Goal: Task Accomplishment & Management: Manage account settings

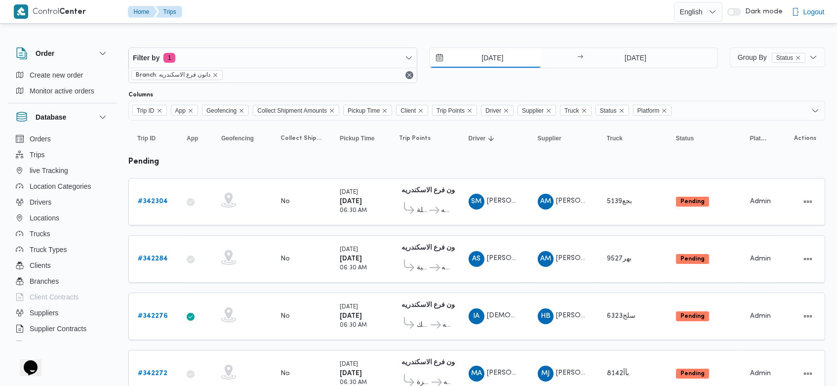
click at [472, 53] on input "12/10/2025" at bounding box center [486, 58] width 112 height 20
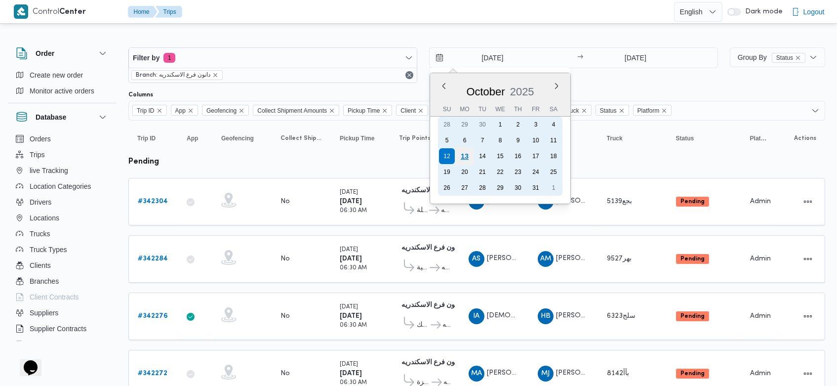
click at [467, 156] on div "13" at bounding box center [464, 156] width 19 height 19
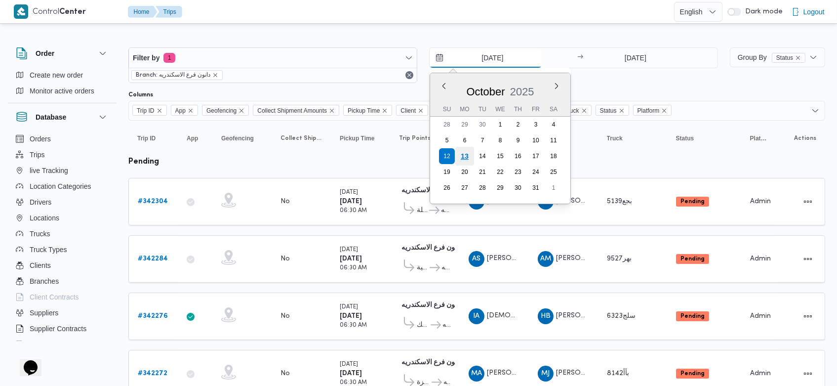
type input "[DATE]"
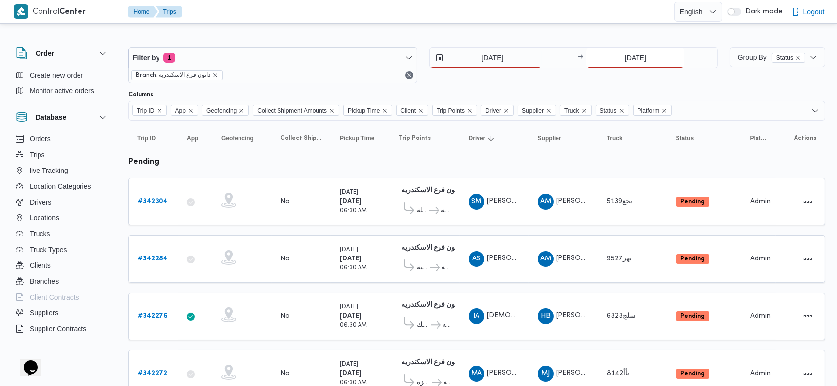
click at [617, 61] on input "12/10/2025" at bounding box center [635, 58] width 98 height 20
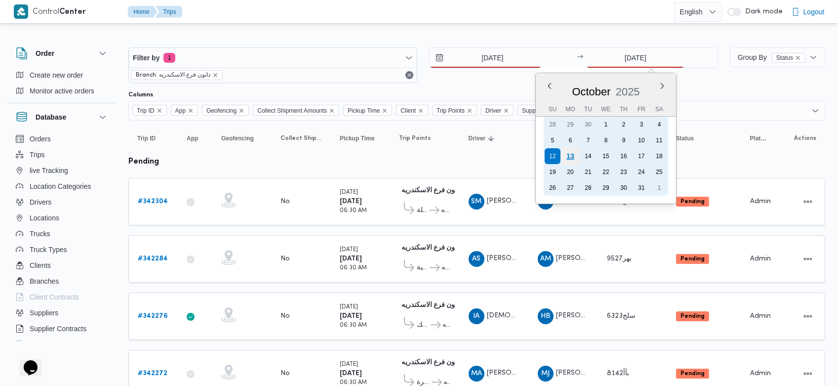
click at [571, 156] on div "13" at bounding box center [570, 156] width 19 height 19
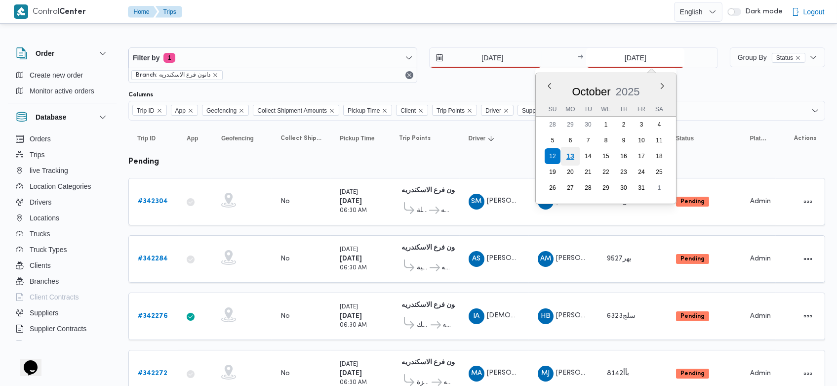
type input "[DATE]"
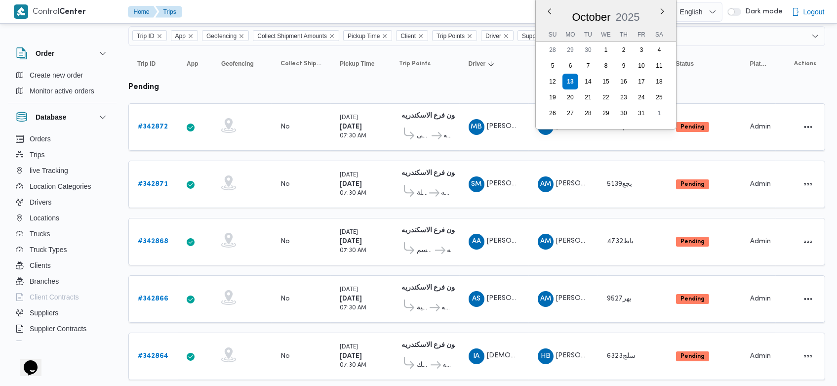
scroll to position [78, 0]
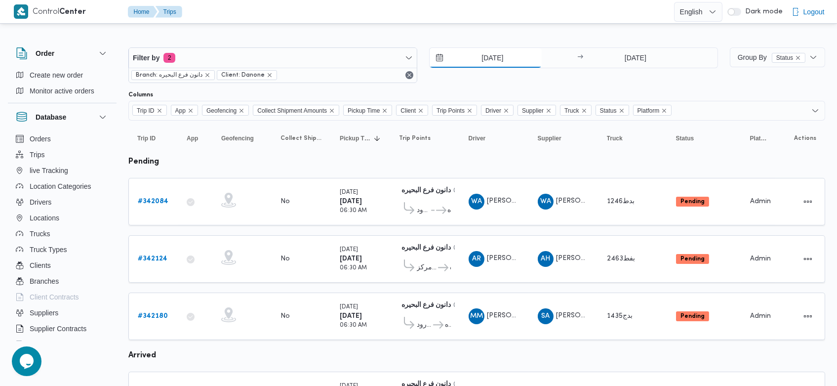
click at [473, 53] on input "12/10/2025" at bounding box center [486, 58] width 112 height 20
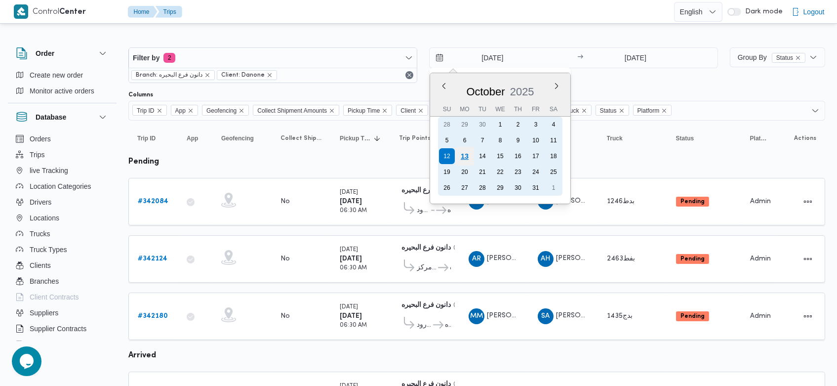
click at [463, 159] on div "13" at bounding box center [464, 156] width 19 height 19
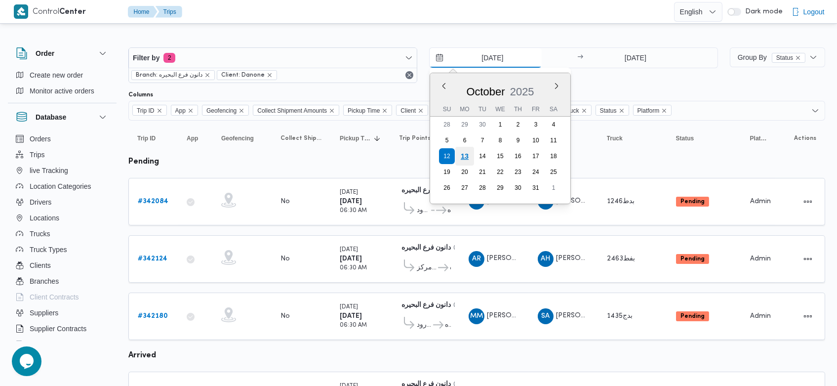
type input "[DATE]"
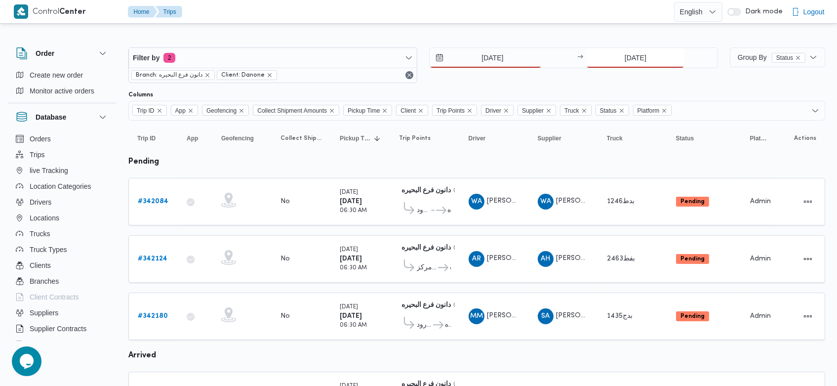
click at [613, 55] on input "12/10/2025" at bounding box center [635, 58] width 98 height 20
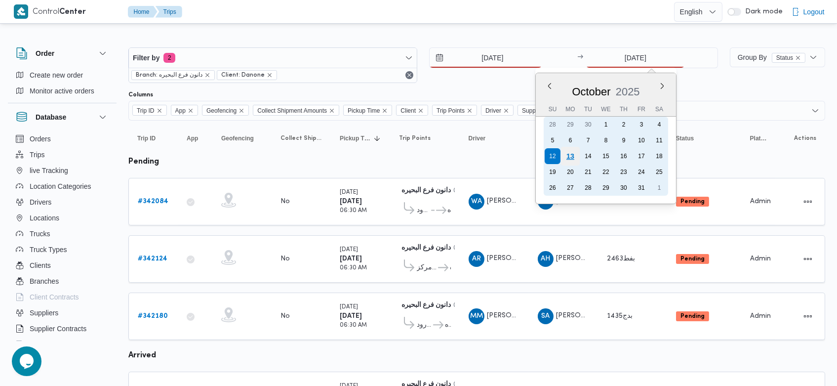
click at [568, 157] on div "13" at bounding box center [570, 156] width 19 height 19
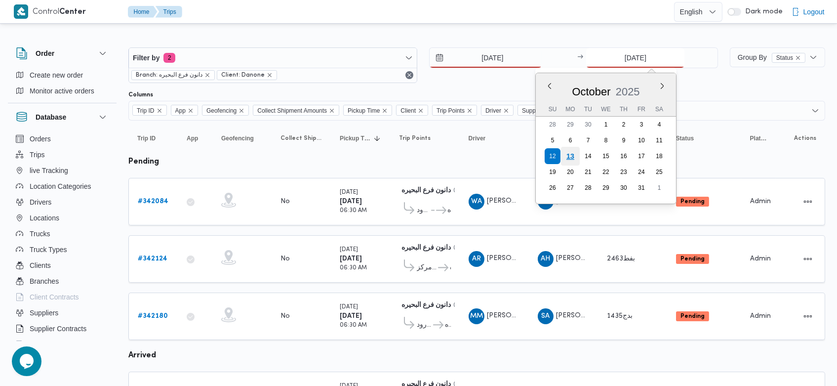
type input "[DATE]"
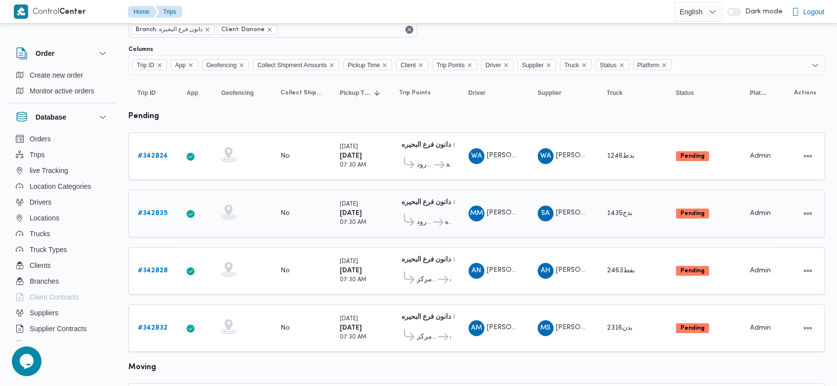
scroll to position [40, 0]
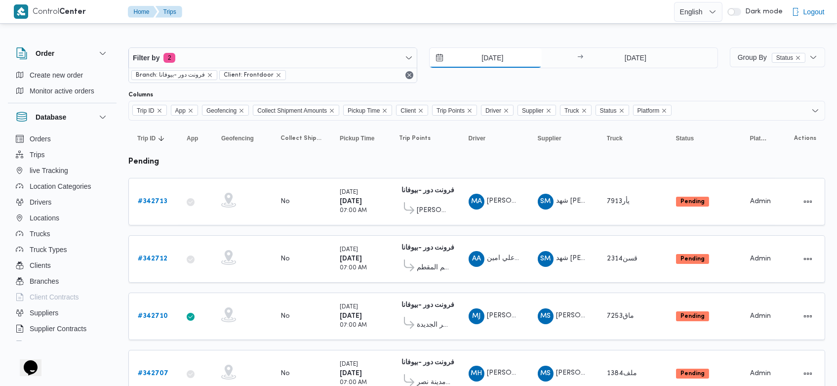
click at [471, 65] on input "12/10/2025" at bounding box center [486, 58] width 112 height 20
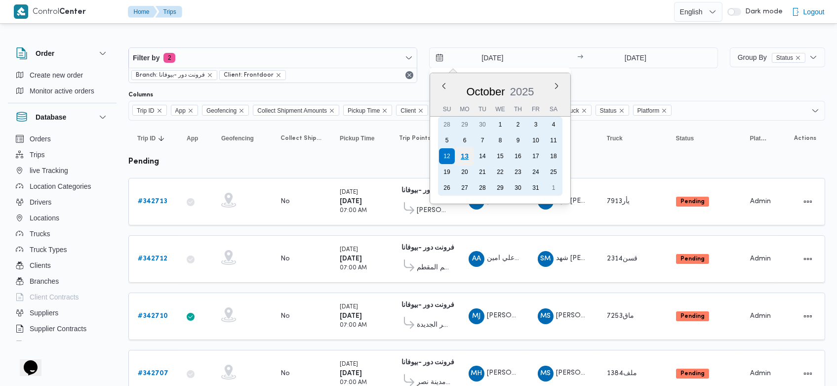
click at [466, 149] on div "13" at bounding box center [464, 156] width 19 height 19
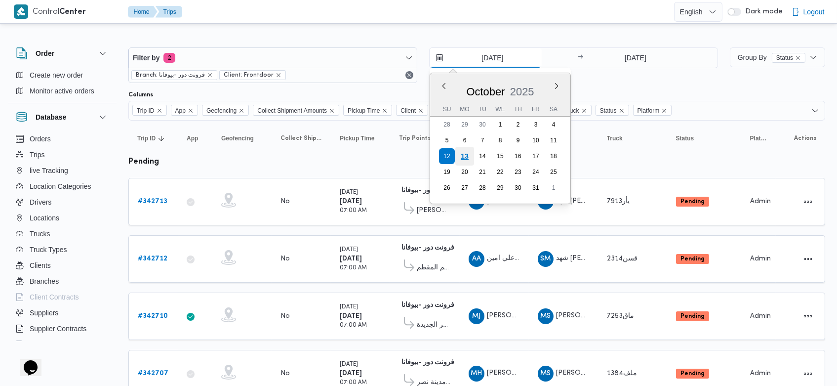
type input "[DATE]"
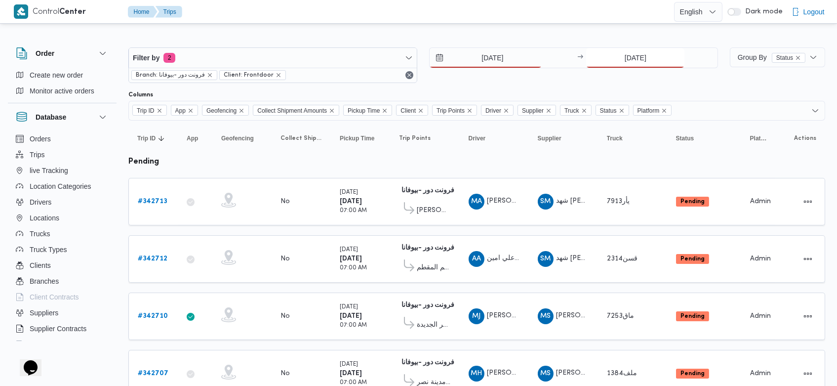
click at [606, 58] on input "12/10/2025" at bounding box center [635, 58] width 98 height 20
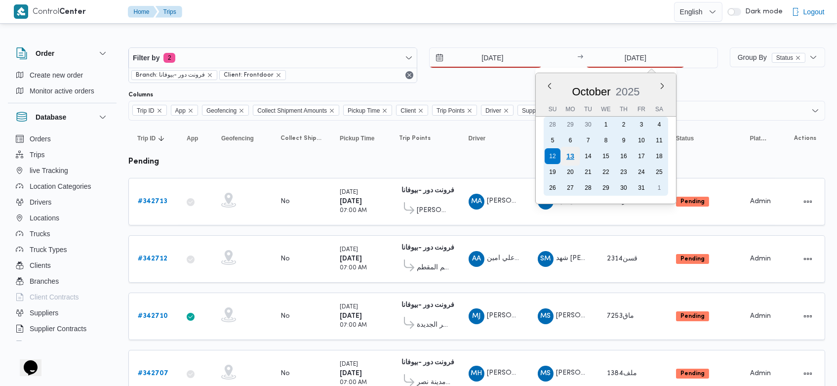
click at [574, 154] on div "13" at bounding box center [570, 156] width 19 height 19
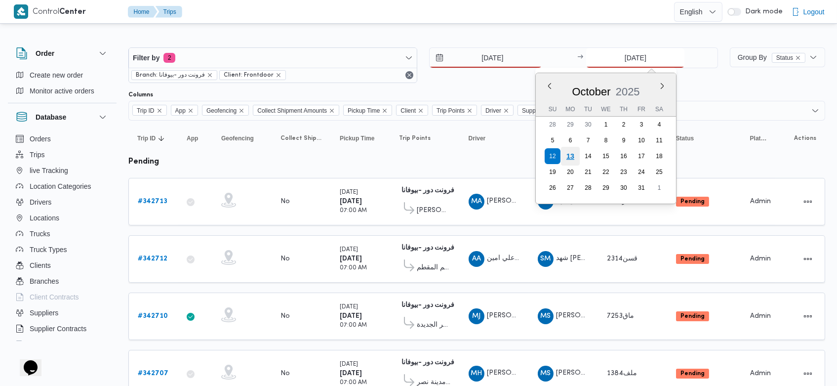
type input "[DATE]"
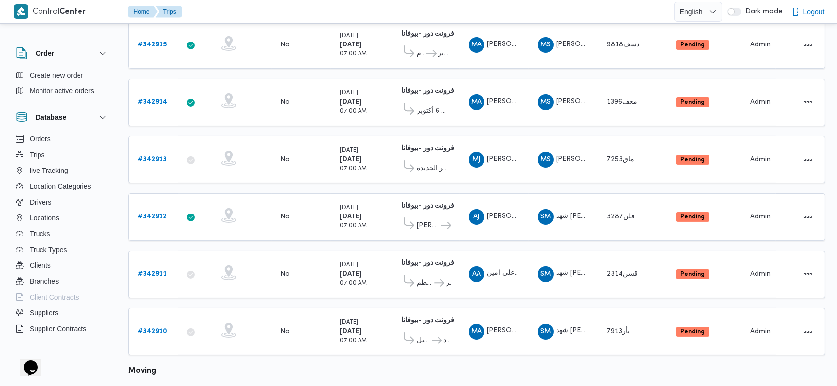
scroll to position [508, 0]
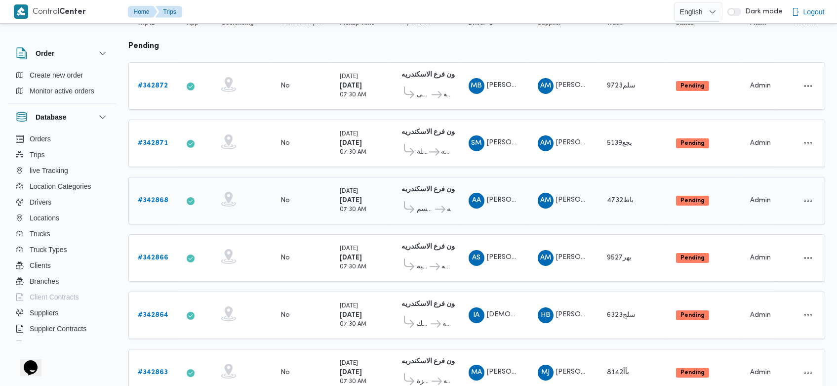
scroll to position [115, 0]
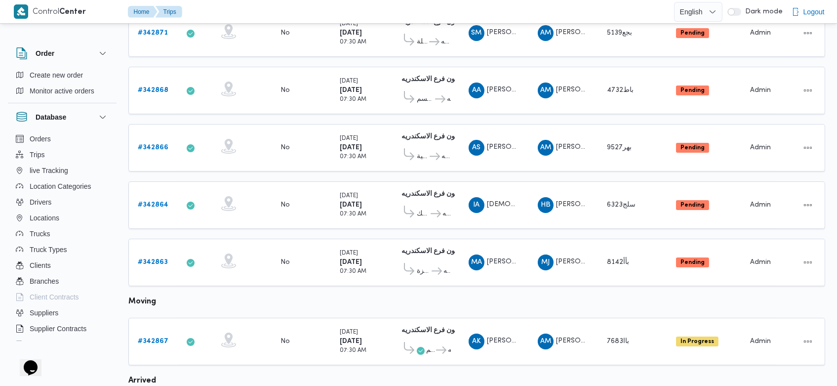
scroll to position [229, 0]
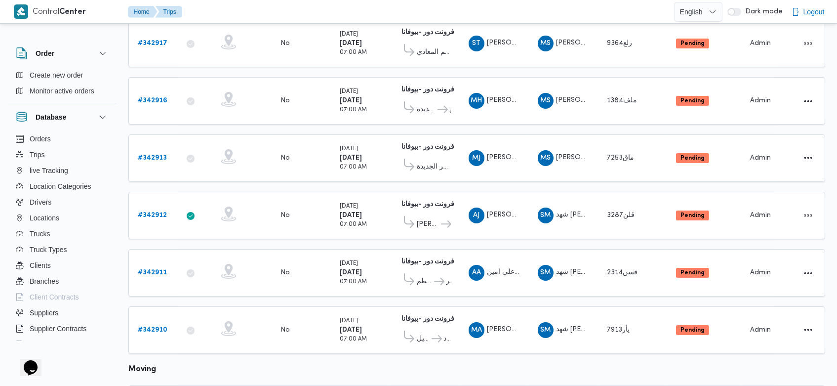
scroll to position [328, 0]
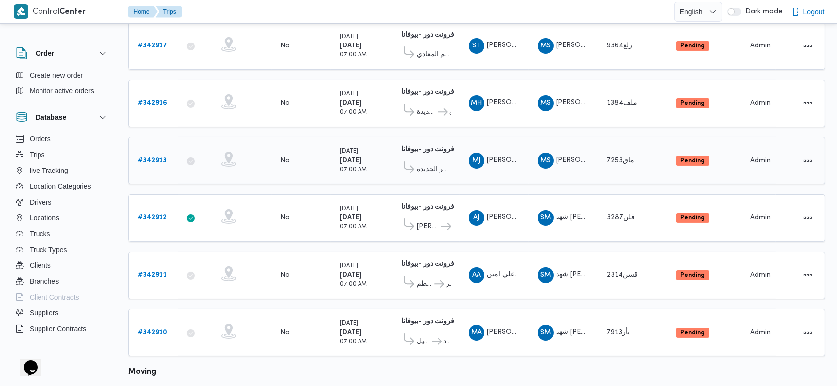
click at [146, 157] on b "# 342913" at bounding box center [152, 160] width 29 height 6
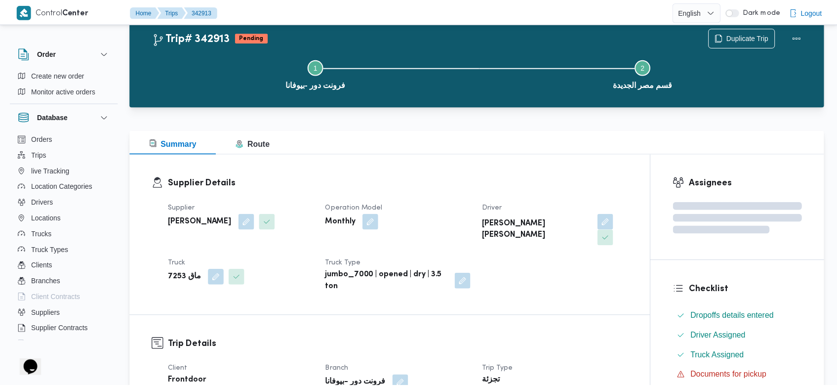
scroll to position [328, 0]
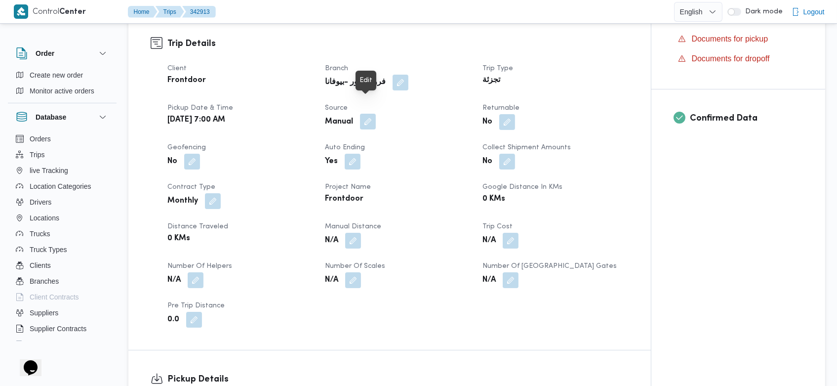
click at [371, 114] on button "button" at bounding box center [368, 122] width 16 height 16
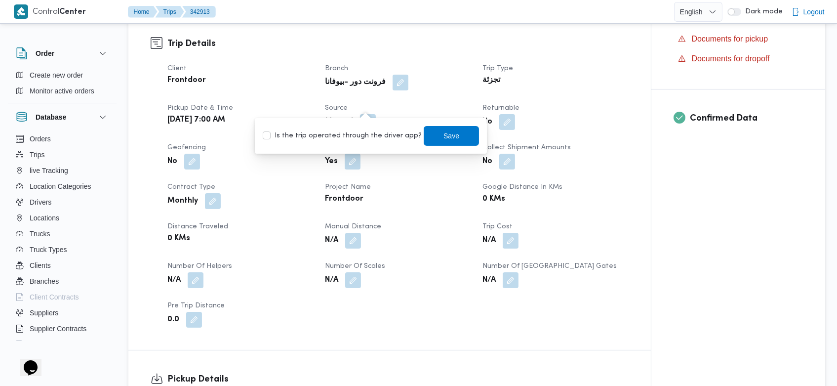
click at [362, 139] on label "Is the trip operated through the driver app?" at bounding box center [342, 136] width 159 height 12
checkbox input "true"
click at [439, 144] on span "Save" at bounding box center [451, 135] width 55 height 20
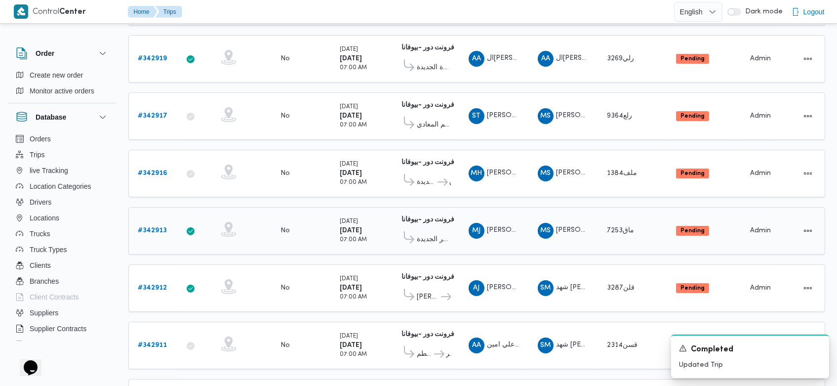
scroll to position [250, 0]
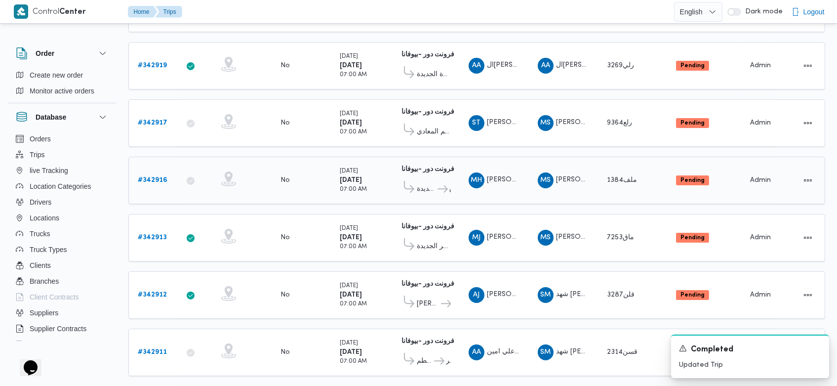
click at [161, 177] on b "# 342916" at bounding box center [153, 180] width 30 height 6
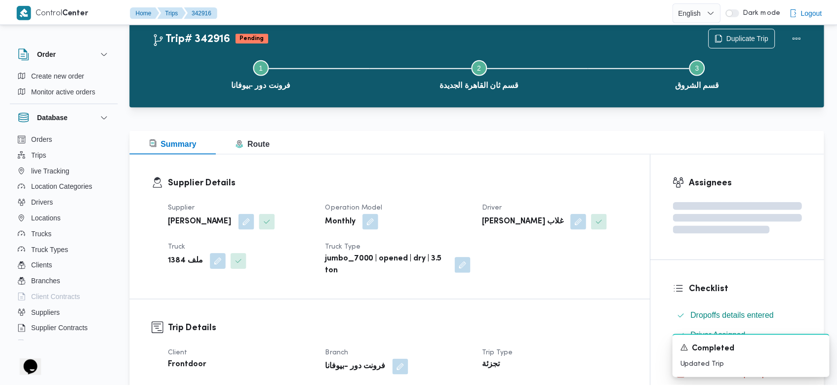
scroll to position [250, 0]
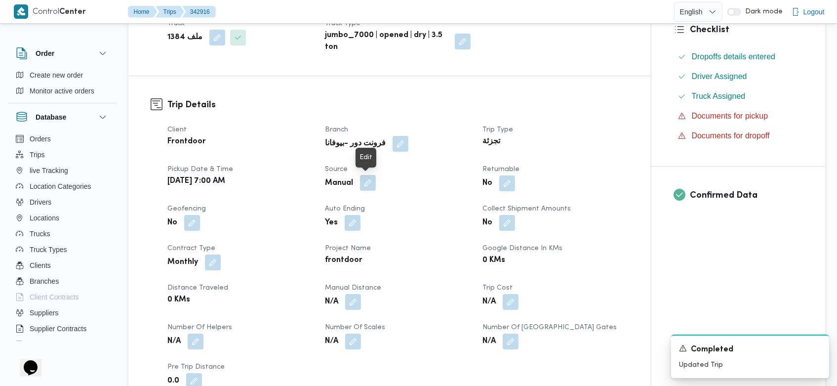
click at [366, 177] on button "button" at bounding box center [368, 183] width 16 height 16
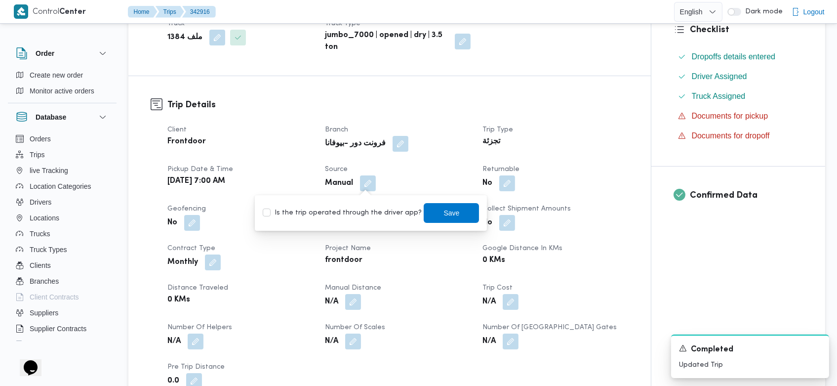
click at [364, 218] on label "Is the trip operated through the driver app?" at bounding box center [342, 213] width 159 height 12
checkbox input "true"
click at [448, 222] on span "Save" at bounding box center [451, 213] width 55 height 20
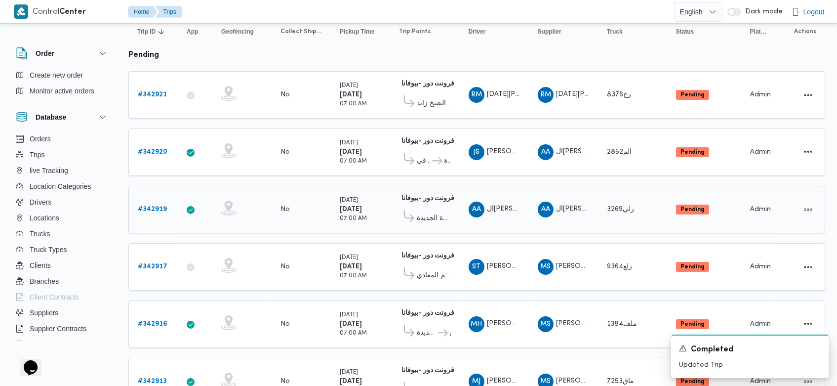
scroll to position [105, 0]
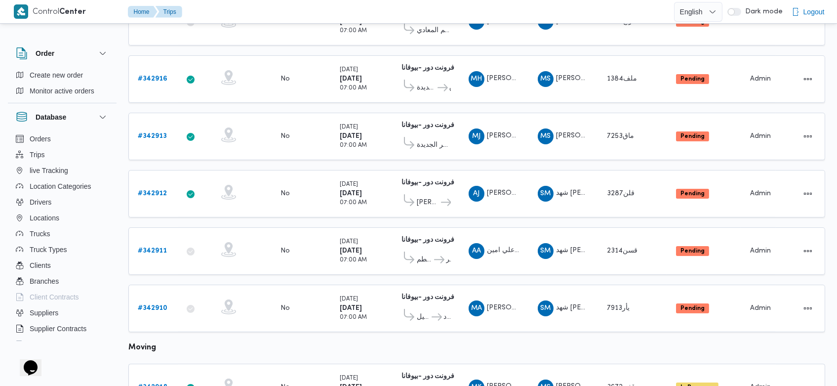
scroll to position [341, 0]
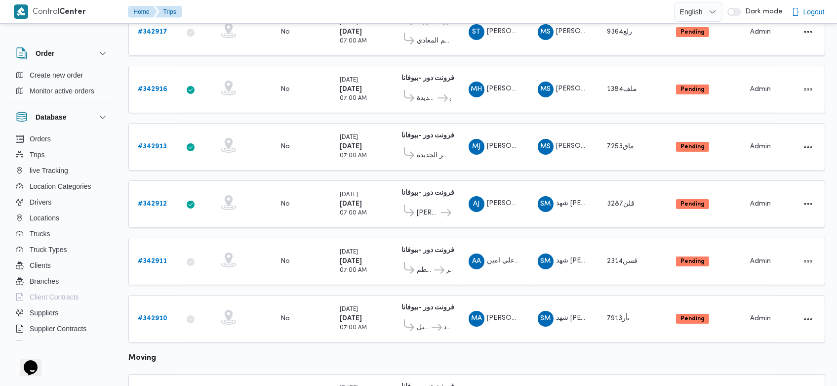
click at [497, 354] on table "Trip ID Click to sort in ascending order App Click to sort in ascending order G…" at bounding box center [476, 162] width 697 height 767
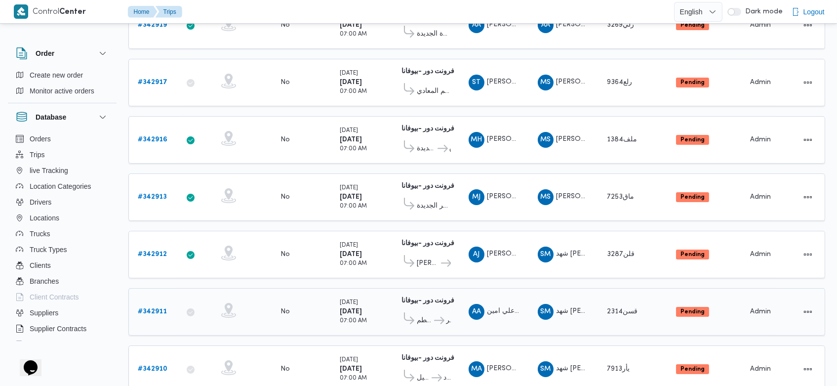
scroll to position [276, 0]
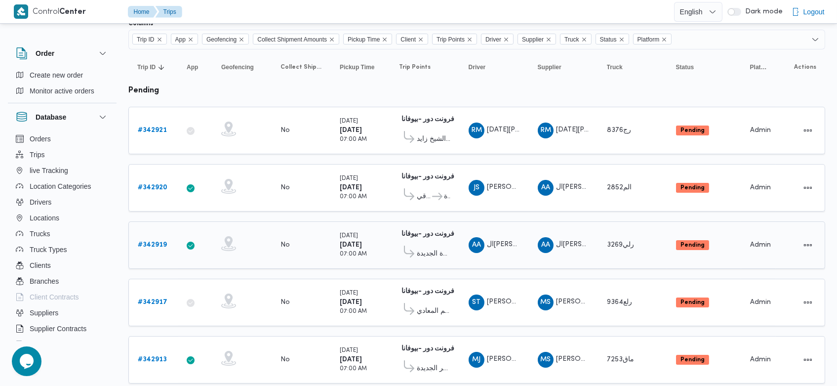
scroll to position [66, 0]
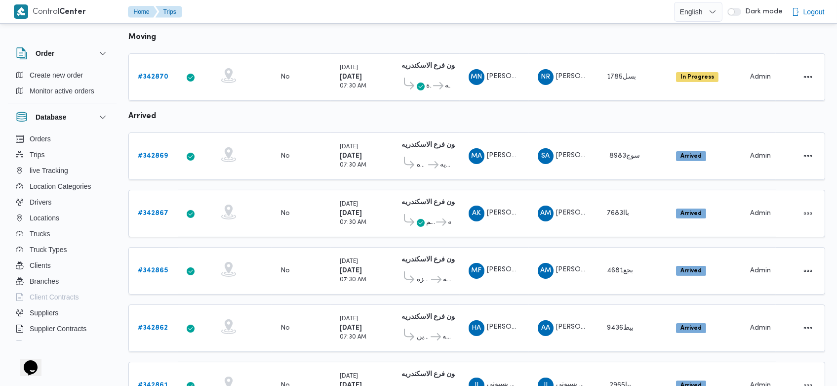
scroll to position [586, 0]
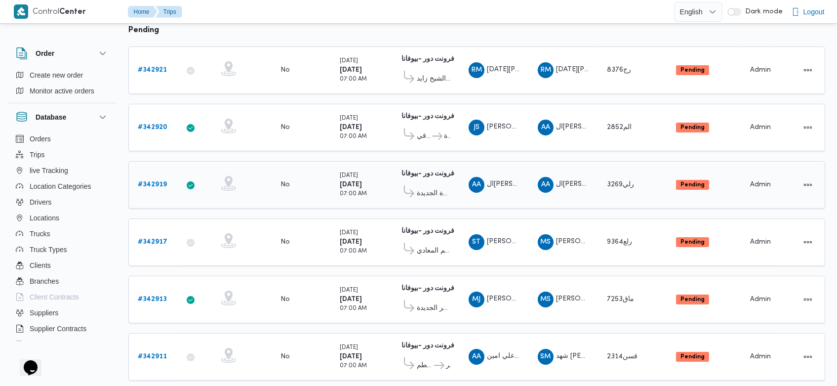
scroll to position [63, 0]
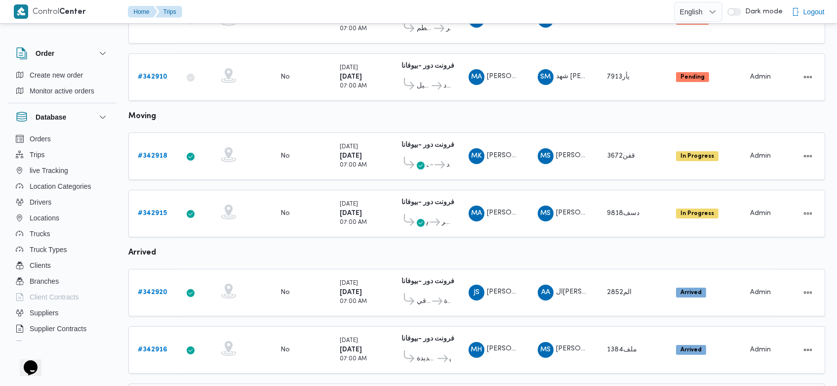
scroll to position [551, 0]
